Goal: Task Accomplishment & Management: Complete application form

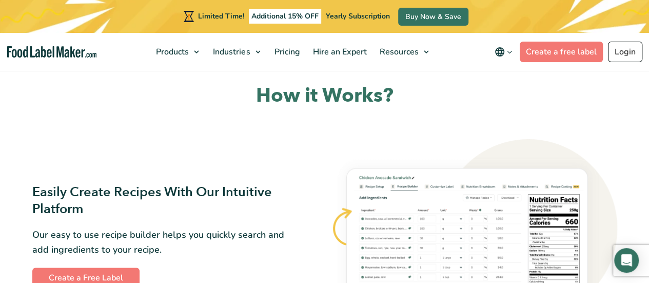
scroll to position [447, 0]
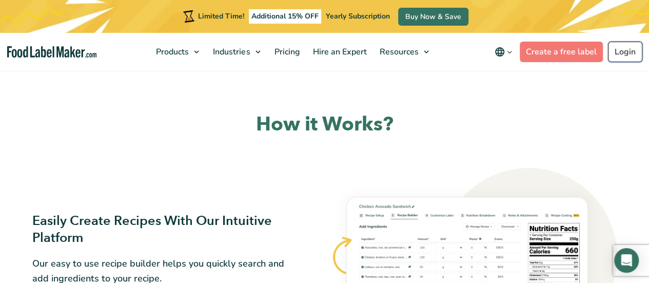
click at [629, 46] on link "Login" at bounding box center [625, 52] width 34 height 21
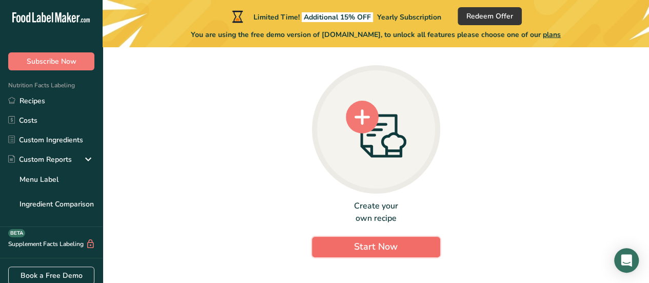
click at [366, 247] on span "Start Now" at bounding box center [376, 246] width 44 height 12
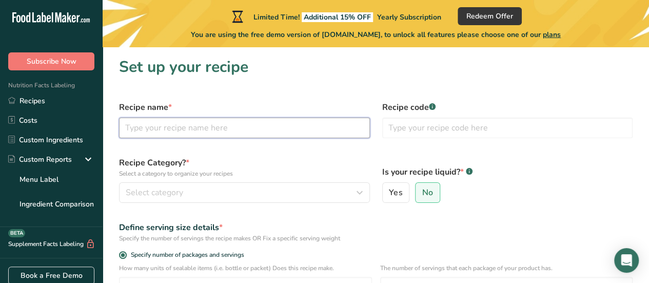
click at [171, 134] on input "text" at bounding box center [244, 128] width 251 height 21
type input "Chorizo Carupanero"
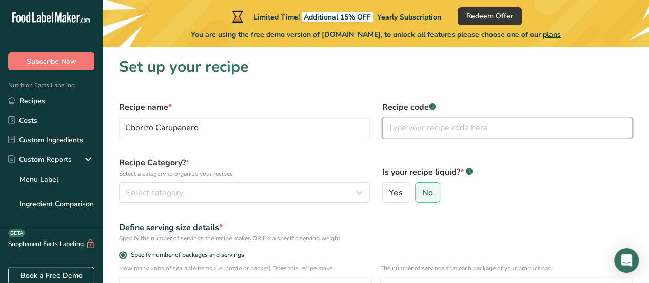
click at [429, 131] on input "text" at bounding box center [507, 128] width 251 height 21
paste input "1. 934857210964"
click at [404, 127] on input "1. 934857210964" at bounding box center [507, 128] width 251 height 21
type input "934857210964"
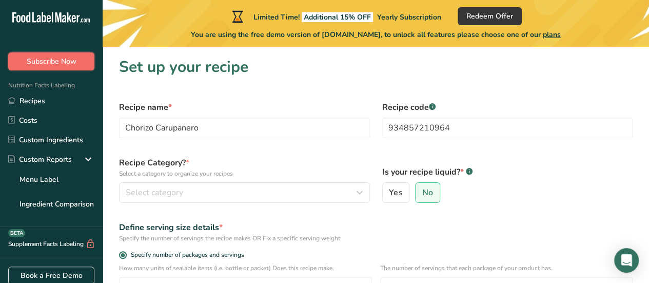
click at [51, 62] on span "Subscribe Now" at bounding box center [52, 61] width 50 height 11
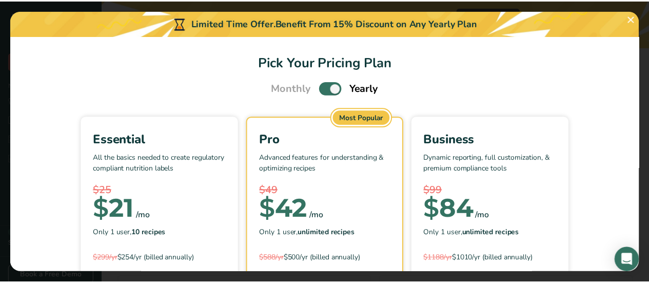
scroll to position [154, 0]
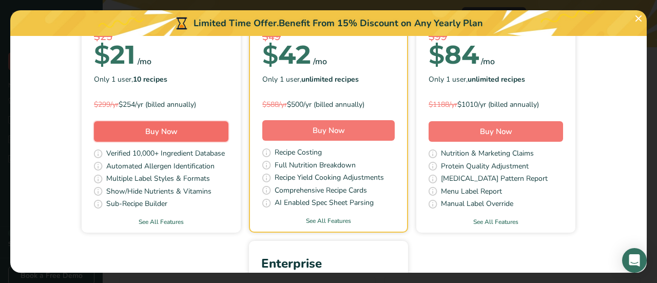
click at [157, 131] on span "Buy Now" at bounding box center [161, 131] width 32 height 10
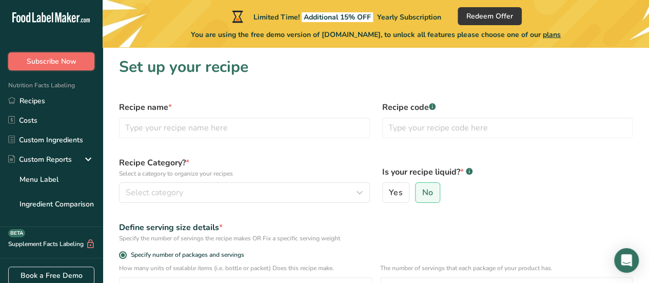
click at [44, 58] on span "Subscribe Now" at bounding box center [52, 61] width 50 height 11
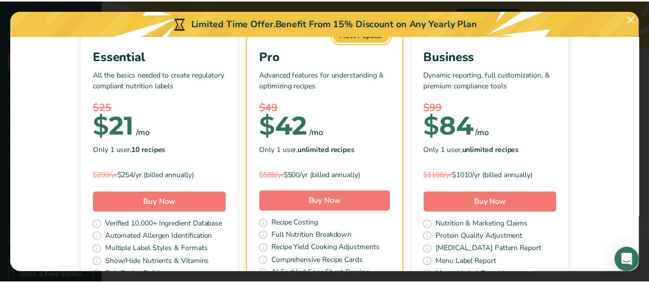
scroll to position [103, 0]
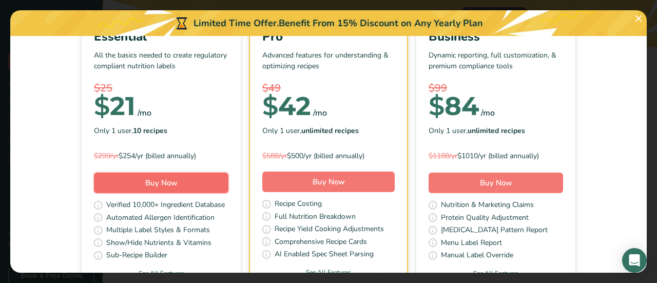
click at [159, 178] on span "Buy Now" at bounding box center [161, 183] width 32 height 10
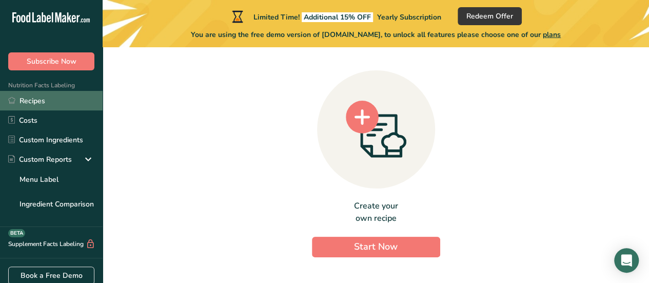
click at [37, 100] on link "Recipes" at bounding box center [51, 101] width 103 height 20
click at [33, 97] on link "Recipes" at bounding box center [51, 101] width 103 height 20
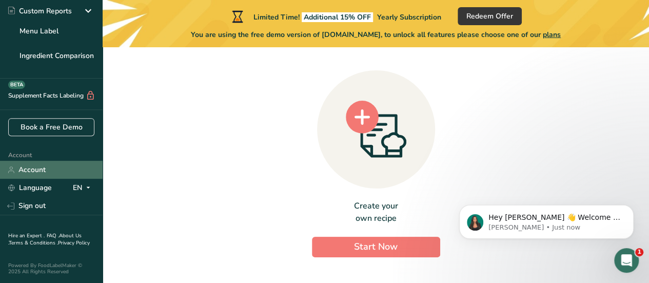
click at [27, 164] on link "Account" at bounding box center [51, 170] width 103 height 18
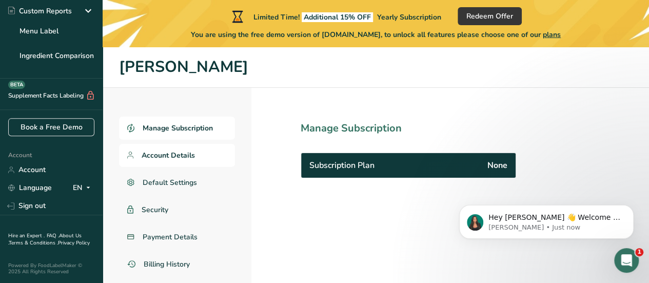
click at [147, 155] on span "Account Details" at bounding box center [168, 155] width 53 height 11
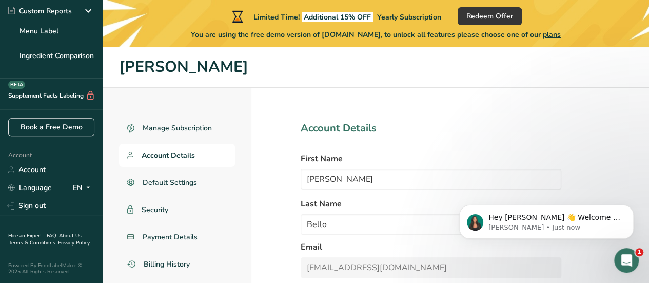
select select
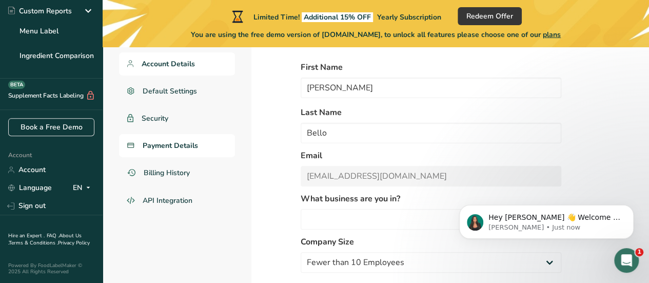
scroll to position [40, 0]
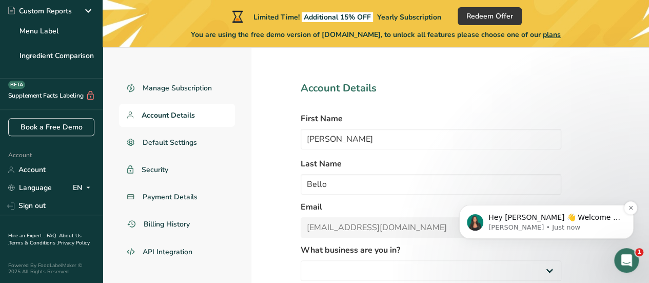
click at [569, 221] on p "Hey Eduard 👋 Welcome to Food Label Maker🙌 Take a look around! If you have any q…" at bounding box center [555, 218] width 132 height 10
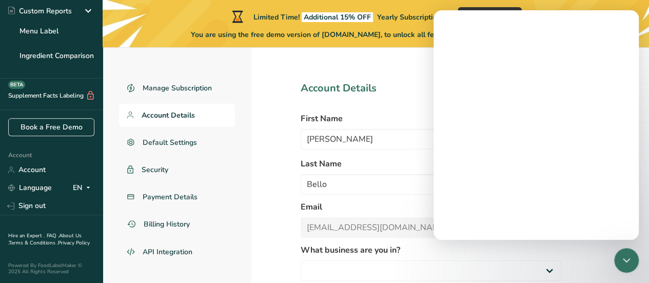
scroll to position [0, 0]
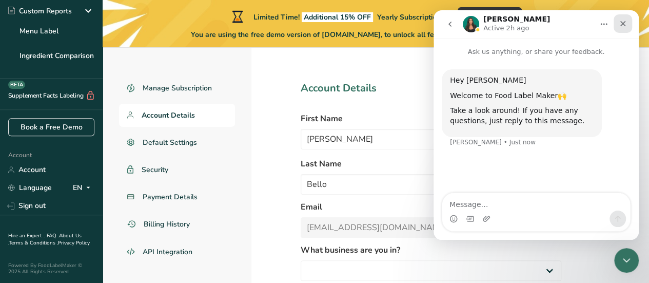
click at [623, 24] on icon "Close" at bounding box center [624, 24] width 6 height 6
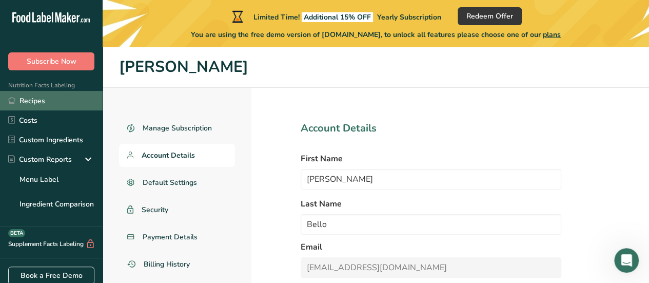
click at [48, 98] on link "Recipes" at bounding box center [51, 101] width 103 height 20
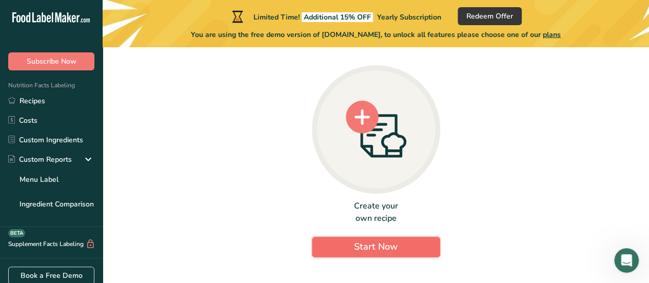
click at [383, 251] on span "Start Now" at bounding box center [376, 246] width 44 height 12
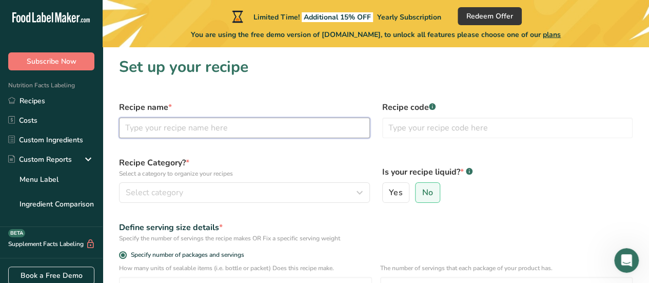
click at [195, 131] on input "text" at bounding box center [244, 128] width 251 height 21
type input "Chorizo Carupanero"
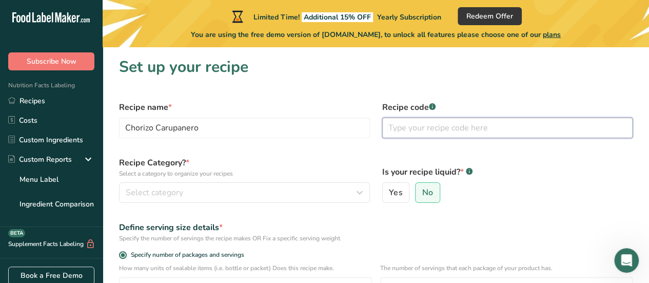
click at [412, 135] on input "text" at bounding box center [507, 128] width 251 height 21
paste input "1. 934857210964"
click at [405, 127] on input "1. 934857210964" at bounding box center [507, 128] width 251 height 21
type input "934857210964"
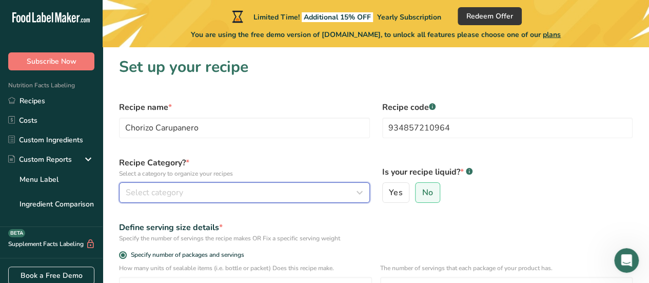
click at [239, 192] on div "Select category" at bounding box center [242, 192] width 232 height 12
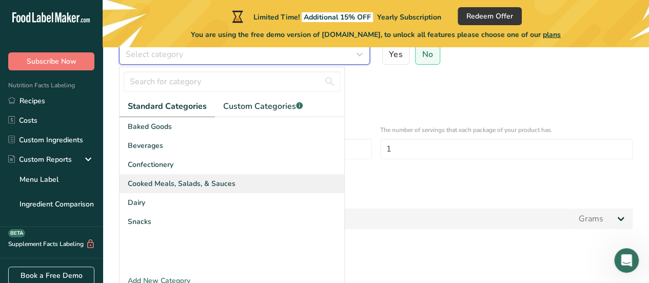
scroll to position [154, 0]
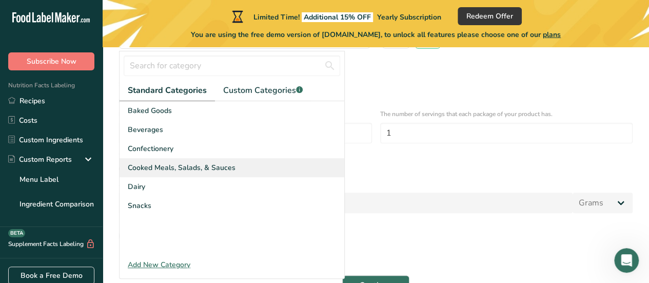
click at [169, 168] on span "Cooked Meals, Salads, & Sauces" at bounding box center [182, 167] width 108 height 11
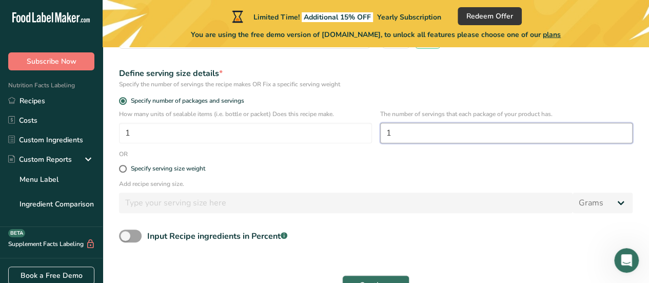
drag, startPoint x: 438, startPoint y: 141, endPoint x: 385, endPoint y: 143, distance: 53.4
click at [385, 143] on input "1" at bounding box center [506, 133] width 253 height 21
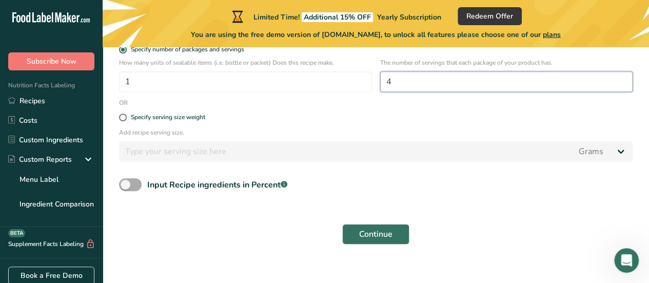
type input "4"
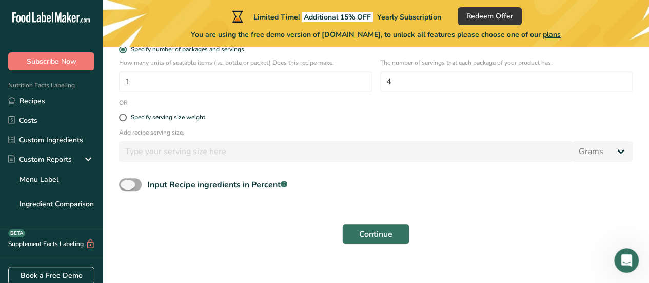
click at [135, 185] on span at bounding box center [130, 184] width 23 height 13
click at [126, 185] on input "Input Recipe ingredients in Percent .a-a{fill:#347362;}.b-a{fill:#fff;}" at bounding box center [122, 184] width 7 height 7
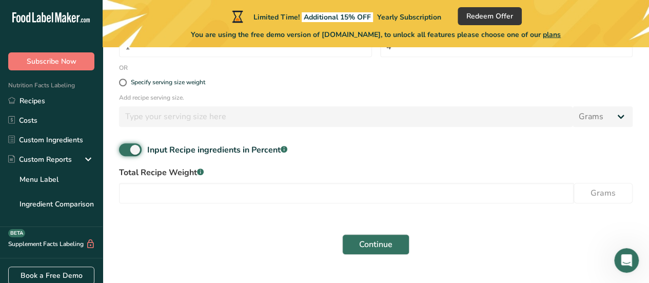
scroll to position [261, 0]
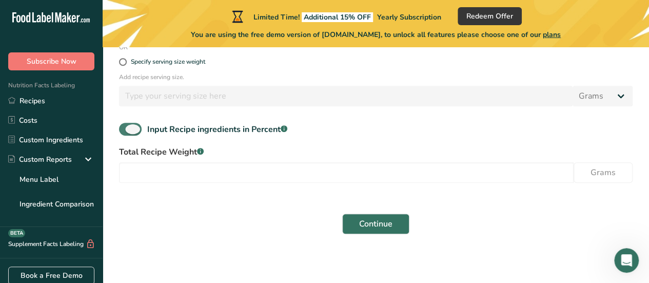
click at [128, 132] on span at bounding box center [130, 129] width 23 height 13
click at [126, 132] on input "Input Recipe ingredients in Percent .a-a{fill:#347362;}.b-a{fill:#fff;}" at bounding box center [122, 129] width 7 height 7
checkbox input "false"
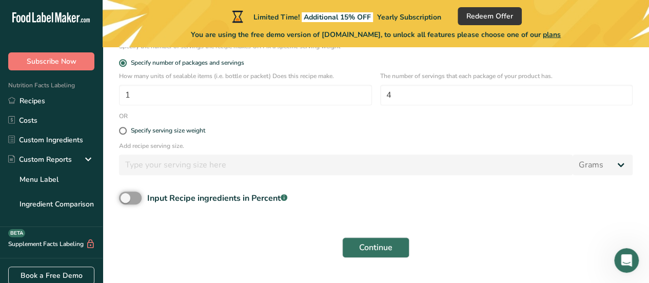
scroll to position [216, 0]
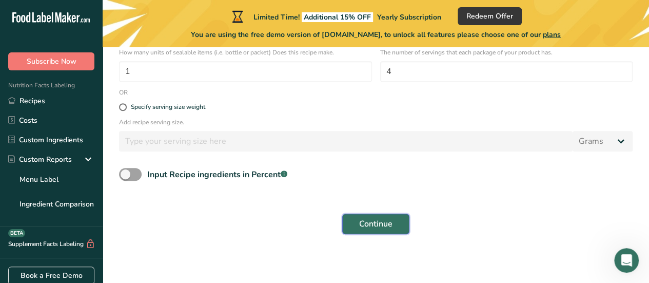
click at [387, 221] on span "Continue" at bounding box center [375, 224] width 33 height 12
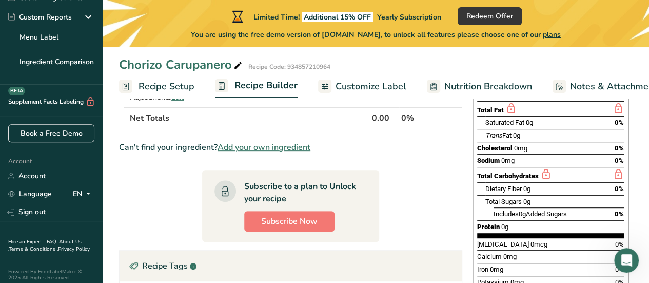
scroll to position [155, 0]
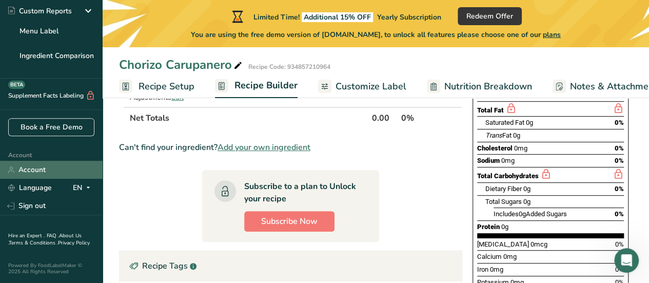
click at [33, 163] on link "Account" at bounding box center [51, 170] width 103 height 18
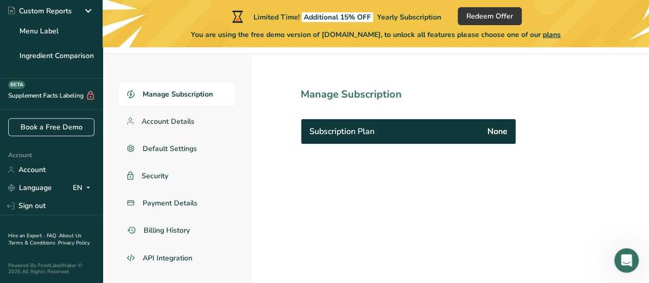
scroll to position [49, 0]
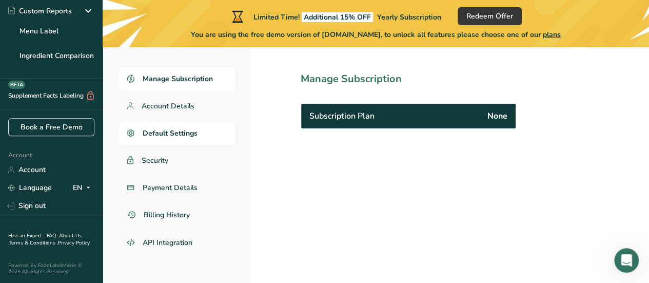
click at [167, 124] on link "Default Settings" at bounding box center [177, 133] width 116 height 23
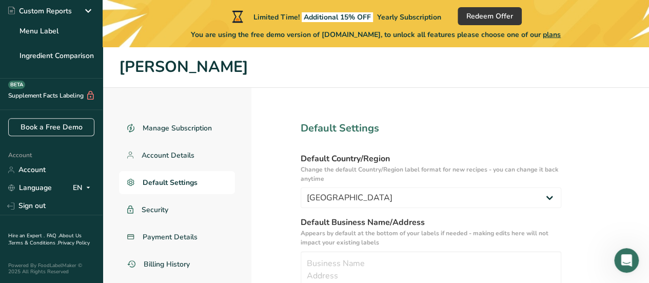
click at [561, 33] on span "plans" at bounding box center [552, 35] width 18 height 10
